Goal: Task Accomplishment & Management: Manage account settings

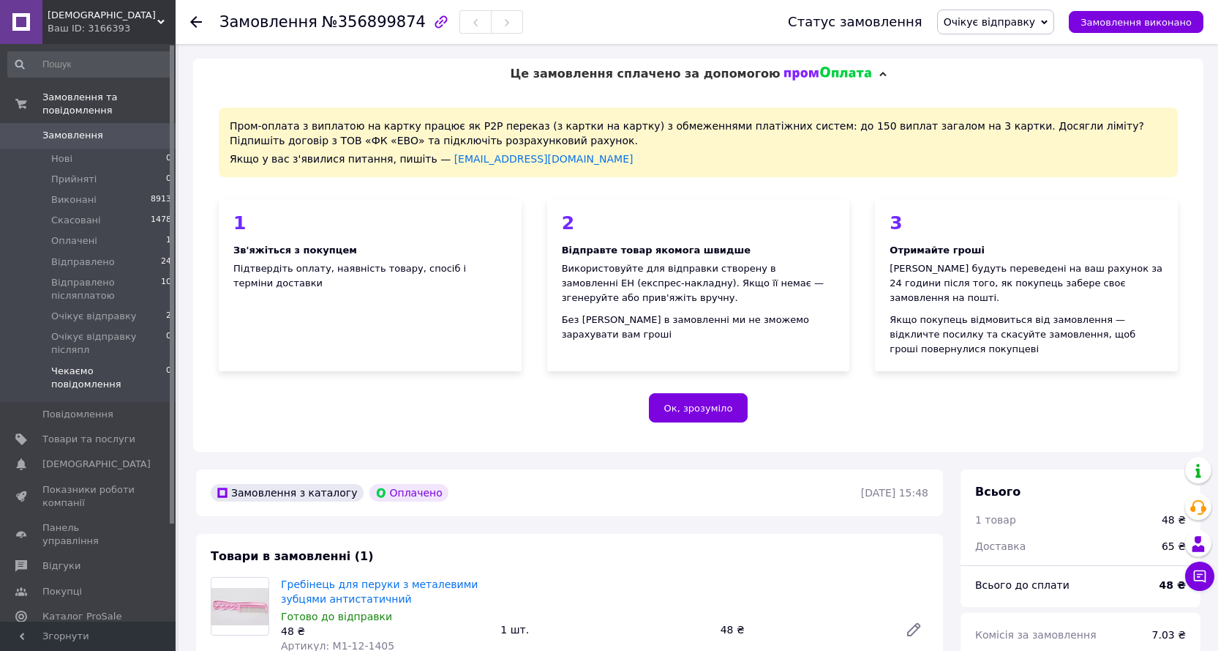
scroll to position [585, 0]
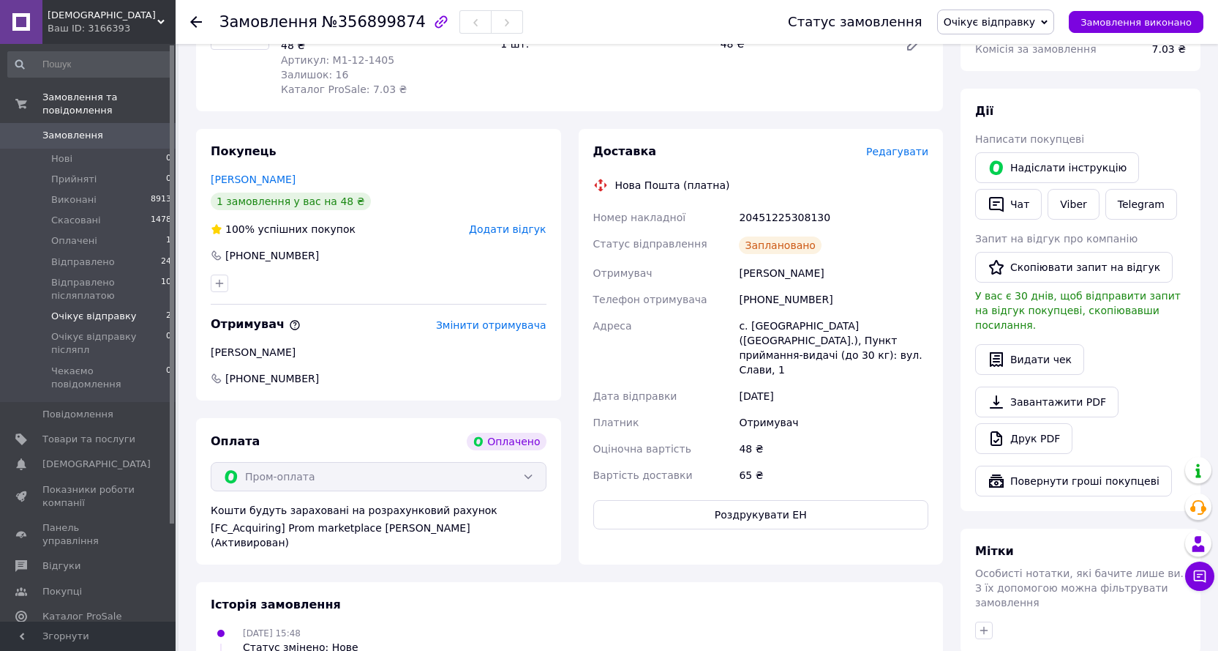
click at [79, 310] on span "Очікує відправку" at bounding box center [94, 316] width 86 height 13
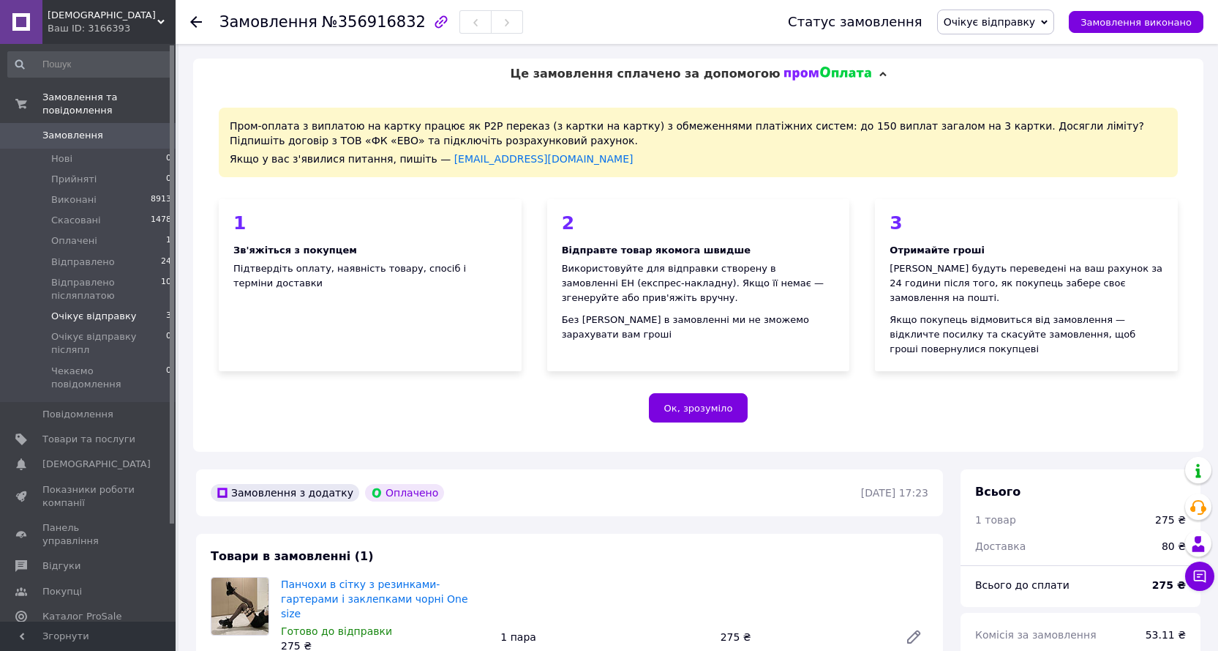
scroll to position [512, 0]
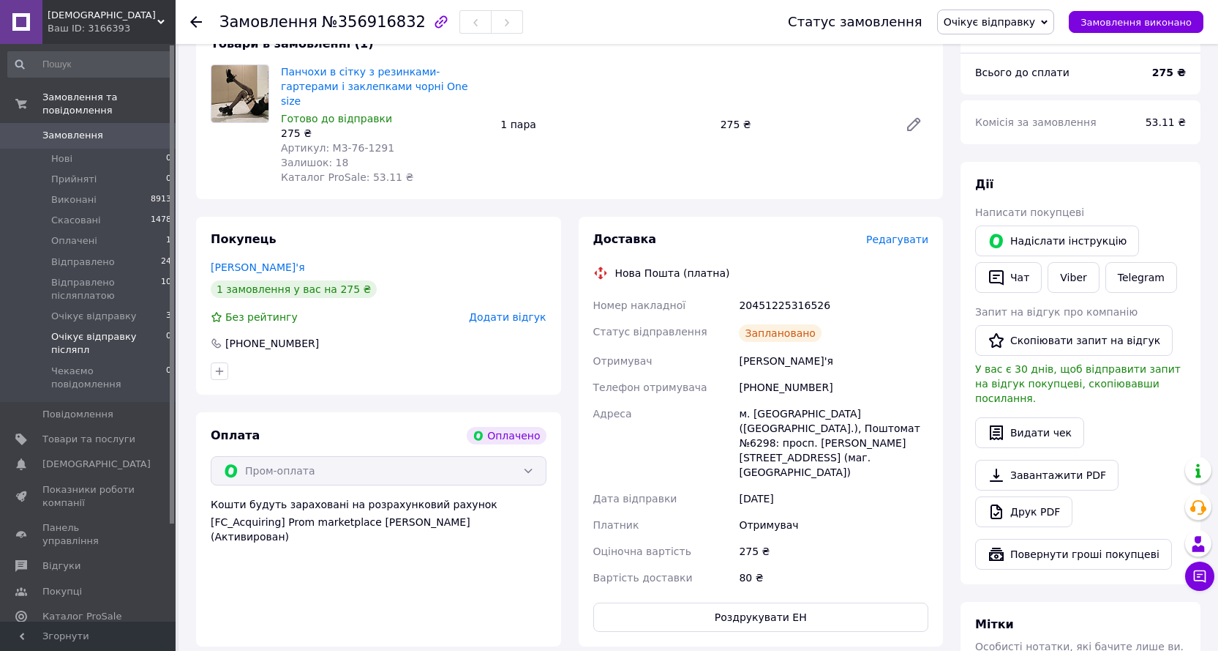
click at [88, 330] on span "Очікує відправку післяпл" at bounding box center [108, 343] width 115 height 26
